Goal: Information Seeking & Learning: Learn about a topic

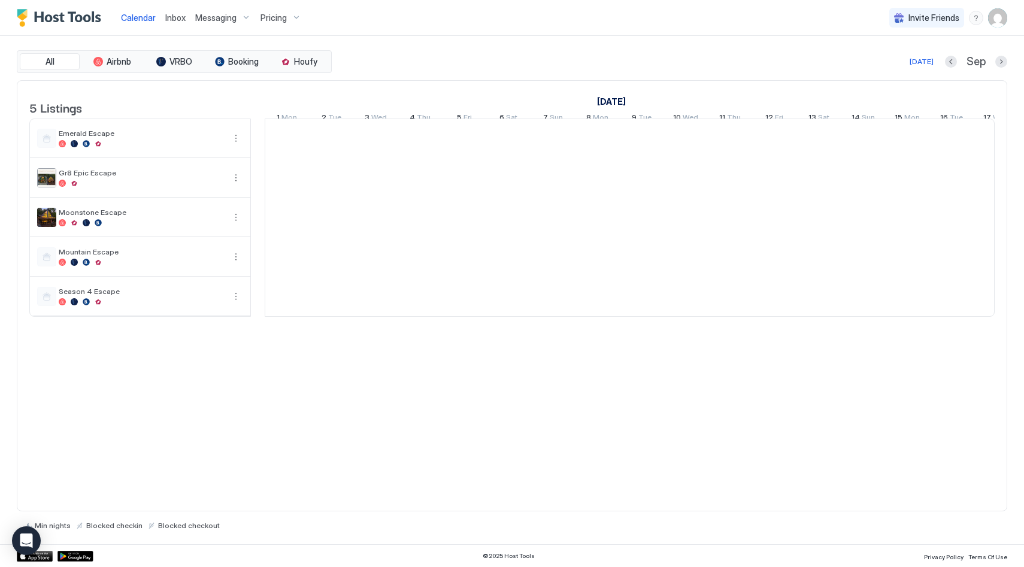
scroll to position [0, 665]
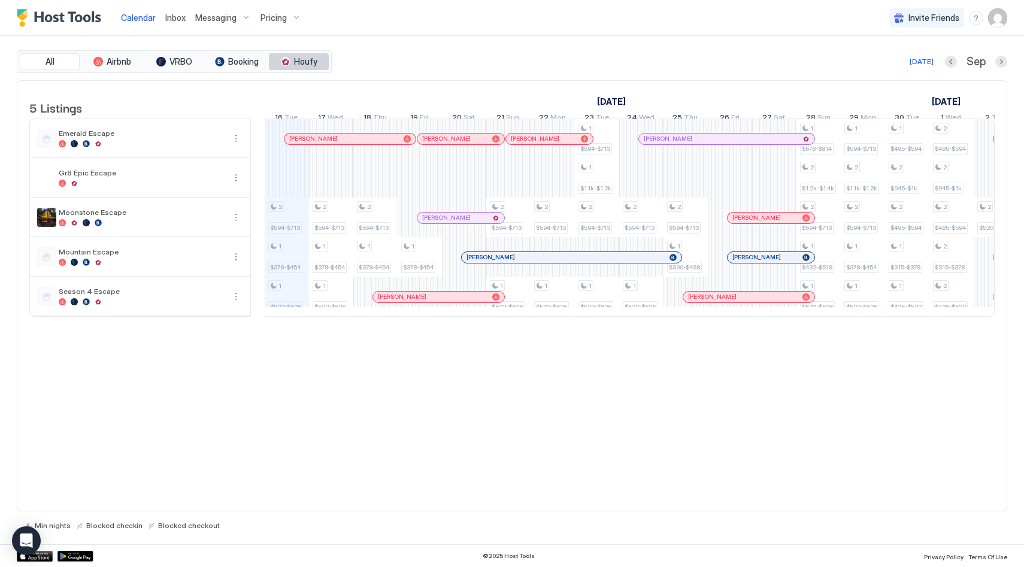
click at [319, 67] on button "Houfy" at bounding box center [299, 61] width 60 height 17
click at [292, 22] on div "Pricing" at bounding box center [281, 18] width 50 height 20
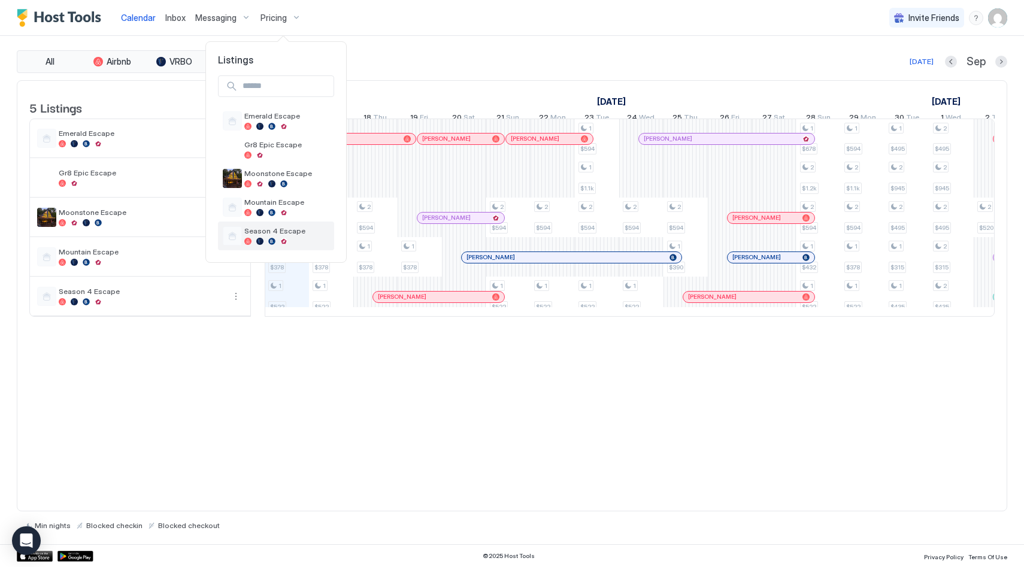
click at [292, 232] on span "Season 4 Escape" at bounding box center [286, 230] width 85 height 9
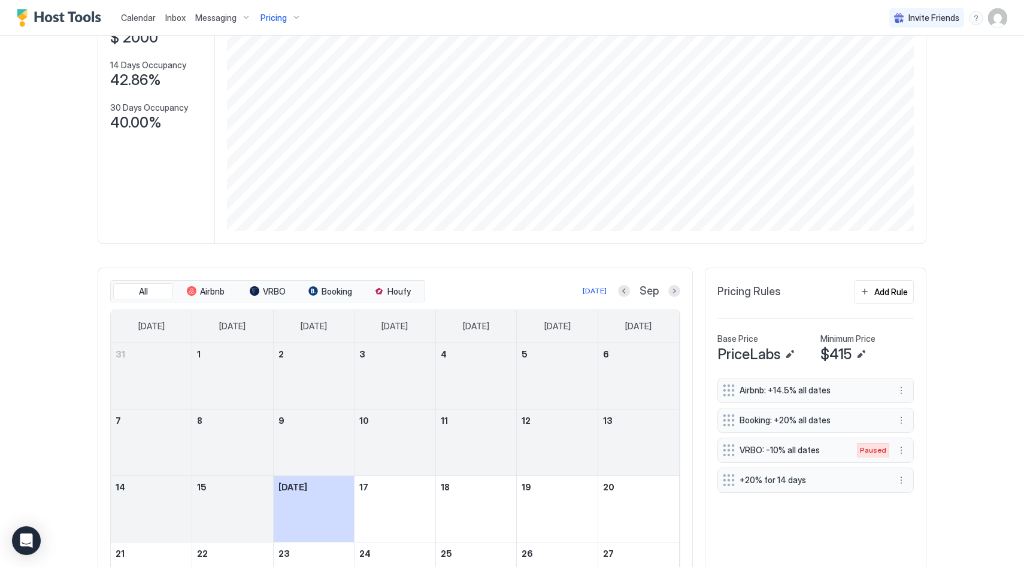
scroll to position [225, 0]
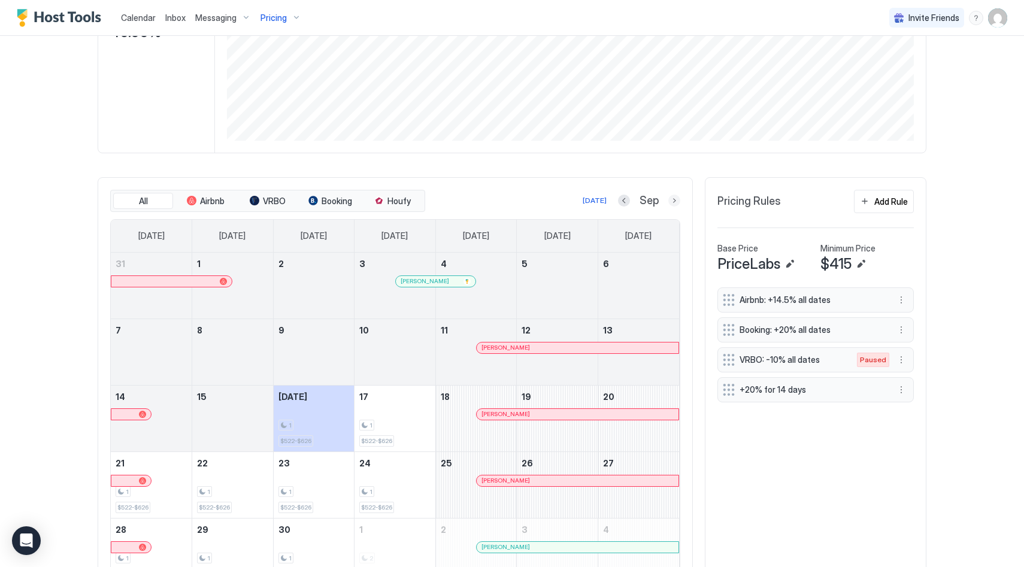
click at [668, 207] on button "Next month" at bounding box center [674, 201] width 12 height 12
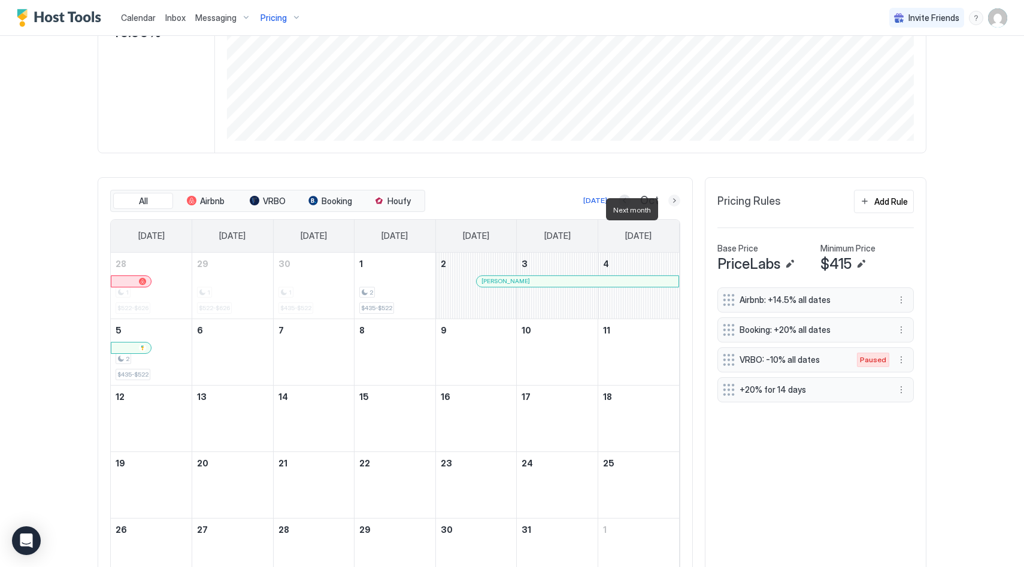
click at [668, 207] on button "Next month" at bounding box center [674, 201] width 12 height 12
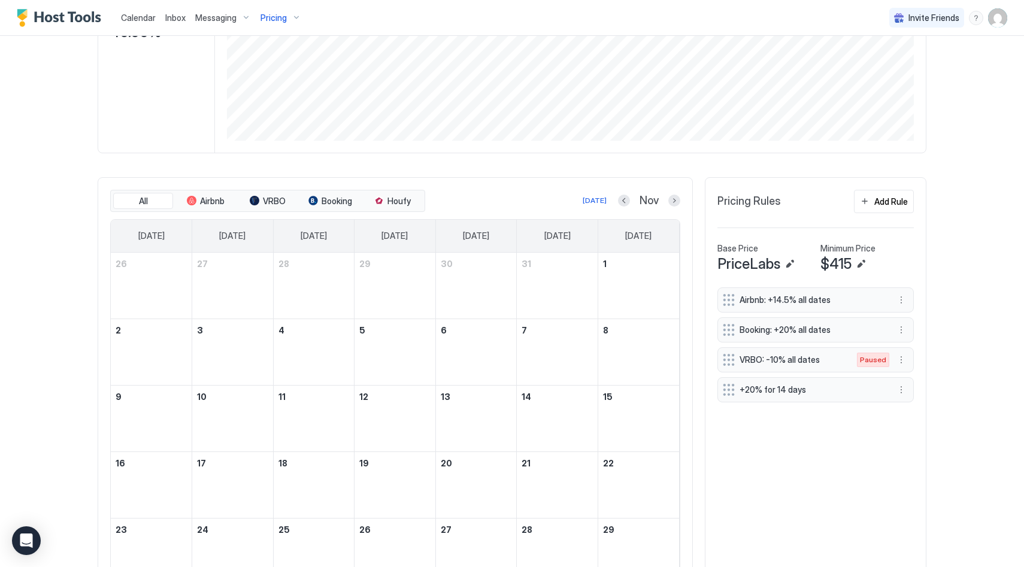
click at [662, 208] on div "Nov" at bounding box center [649, 201] width 62 height 14
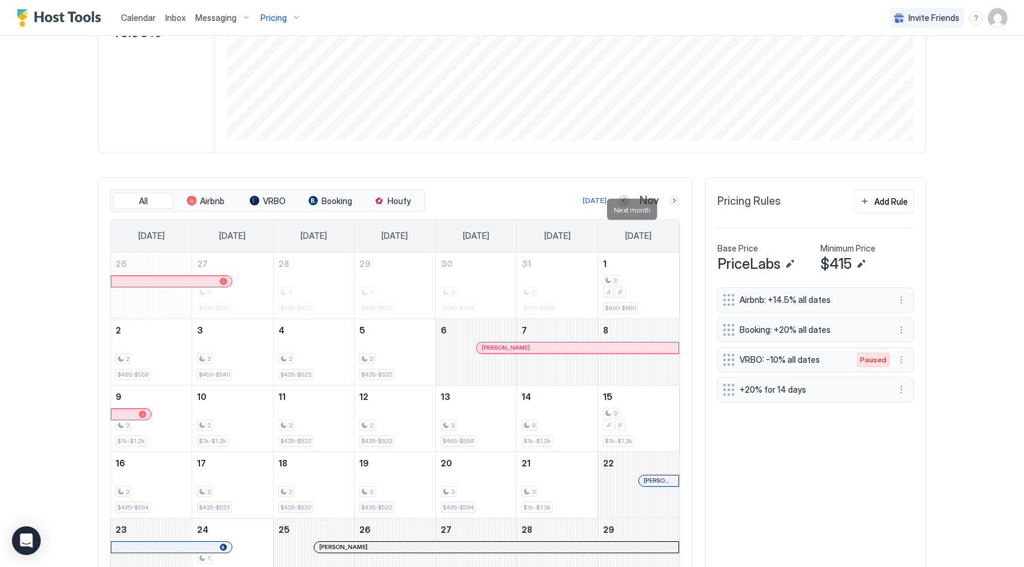
click at [668, 207] on button "Next month" at bounding box center [674, 201] width 12 height 12
